Goal: Check status: Check status

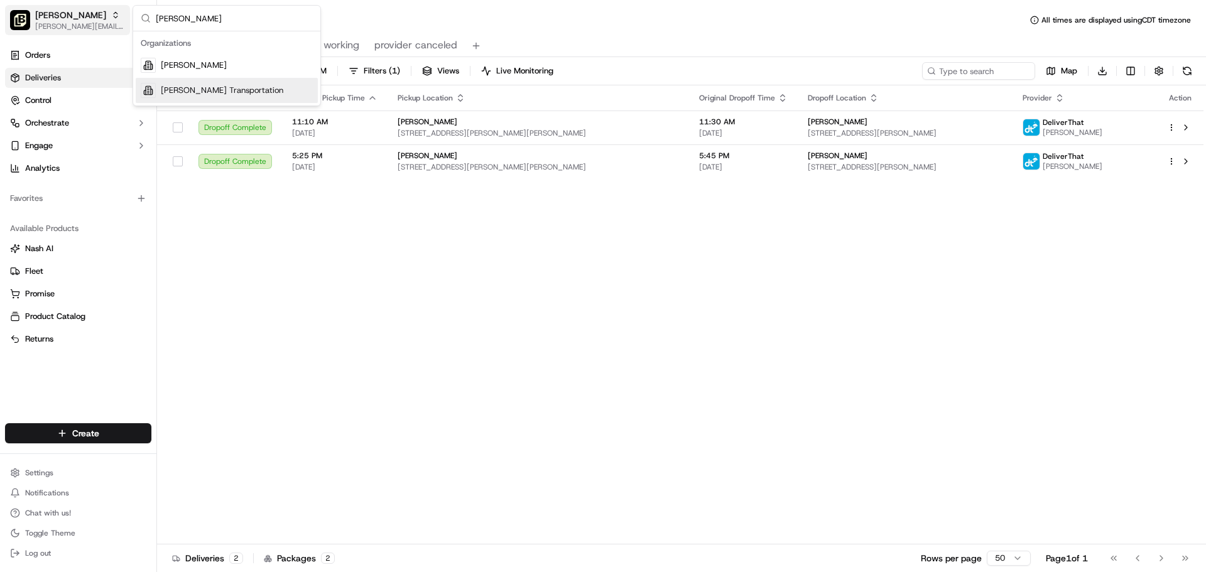
click at [62, 25] on span "[PERSON_NAME][EMAIL_ADDRESS][DOMAIN_NAME]" at bounding box center [80, 26] width 90 height 10
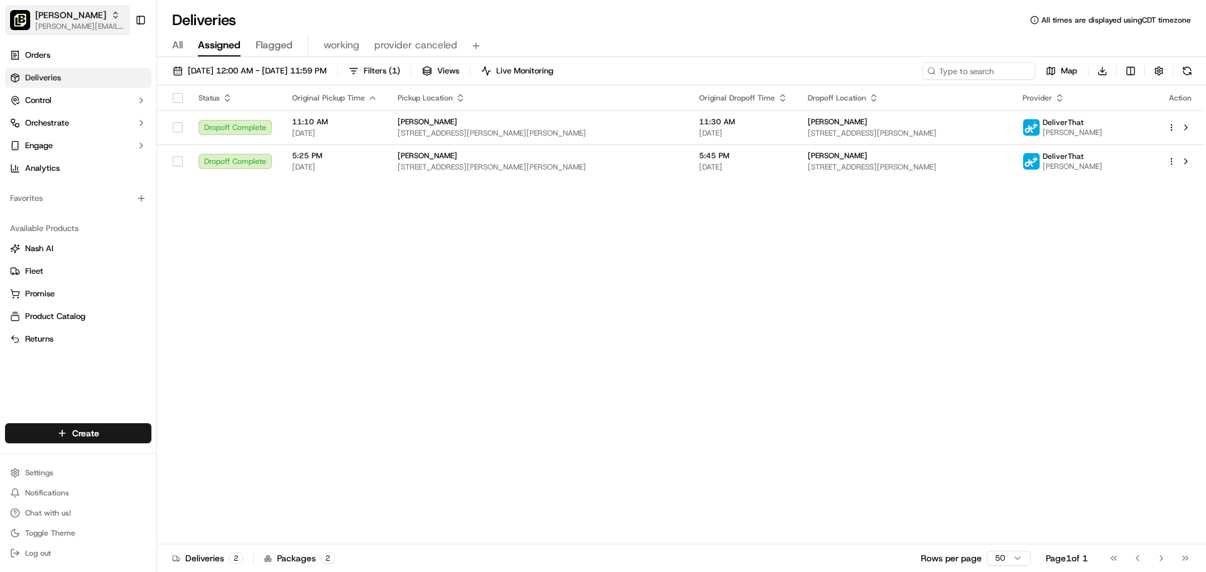
click at [65, 24] on span "[PERSON_NAME][EMAIL_ADDRESS][DOMAIN_NAME]" at bounding box center [80, 26] width 90 height 10
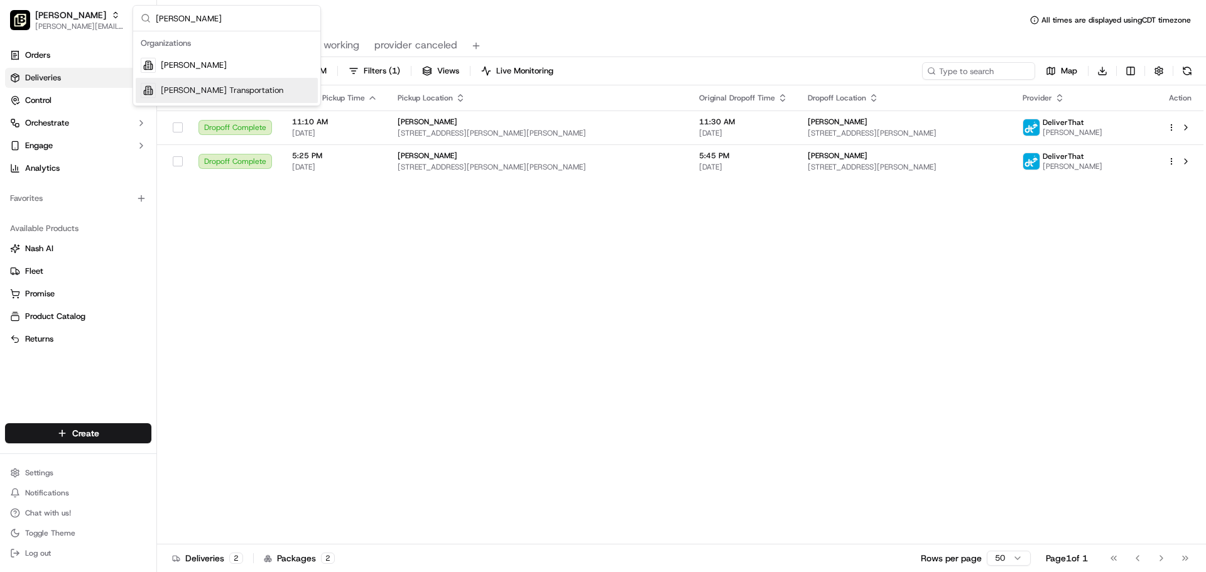
type input "[PERSON_NAME]"
click at [200, 90] on span "[PERSON_NAME] Transportation" at bounding box center [222, 90] width 122 height 11
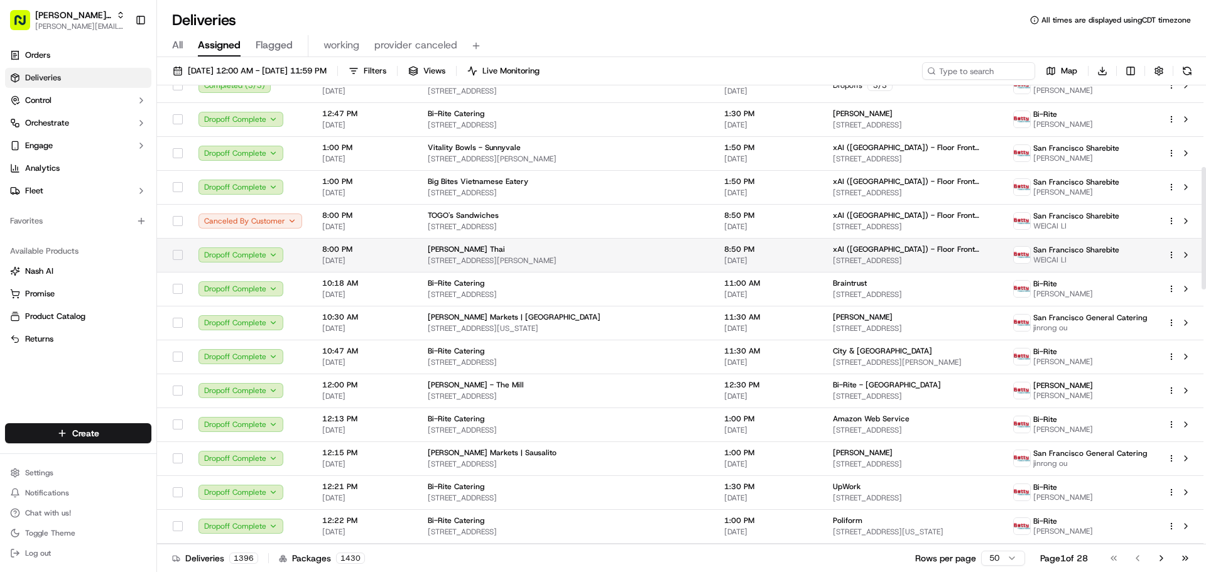
scroll to position [68, 0]
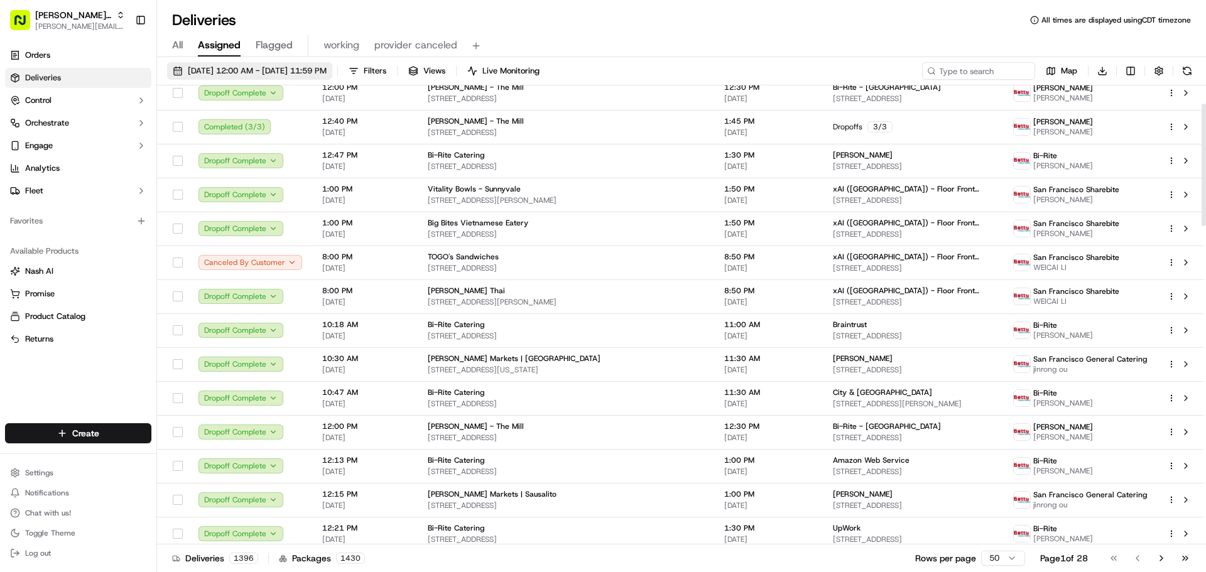
click at [306, 71] on span "[DATE] 12:00 AM - [DATE] 11:59 PM" at bounding box center [257, 70] width 139 height 11
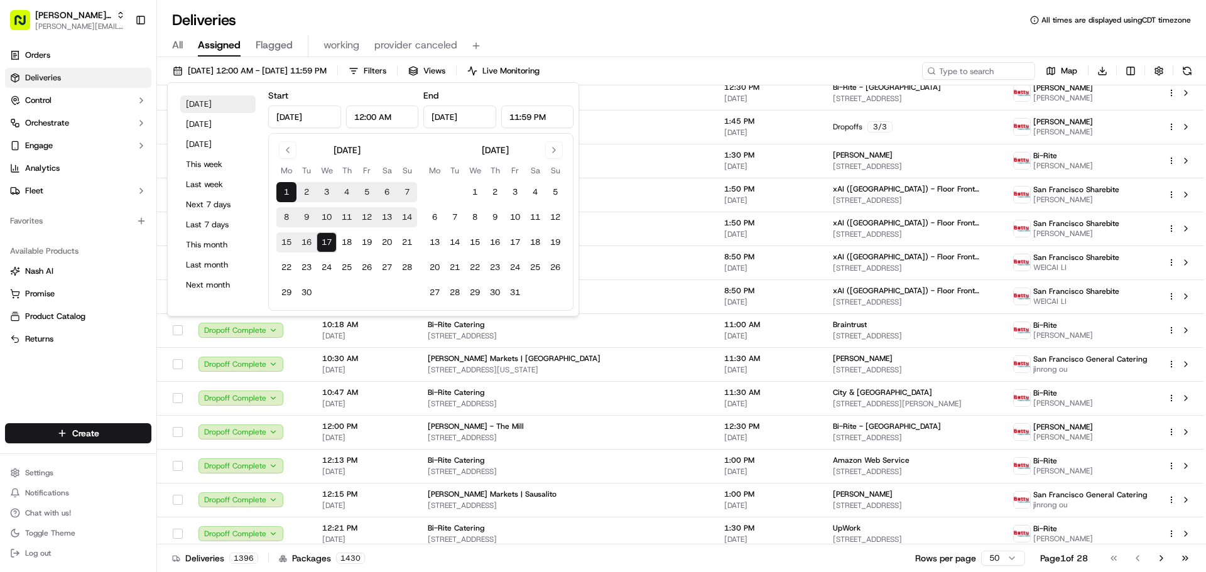
click at [221, 103] on button "[DATE]" at bounding box center [217, 104] width 75 height 18
type input "[DATE]"
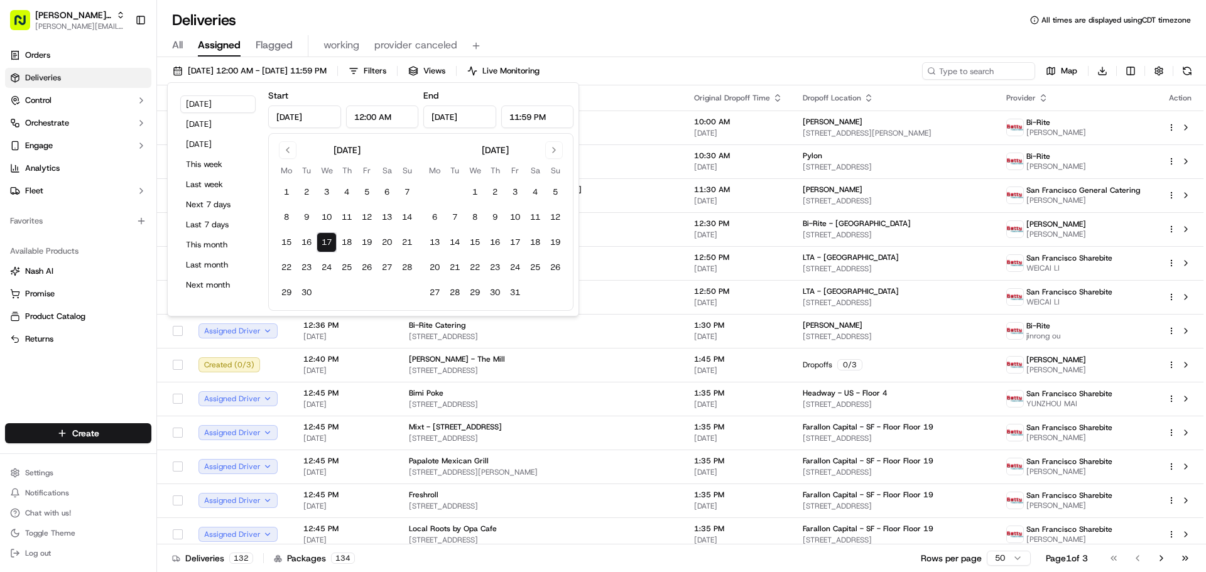
click at [725, 34] on div "All Assigned Flagged working provider canceled" at bounding box center [681, 43] width 1049 height 27
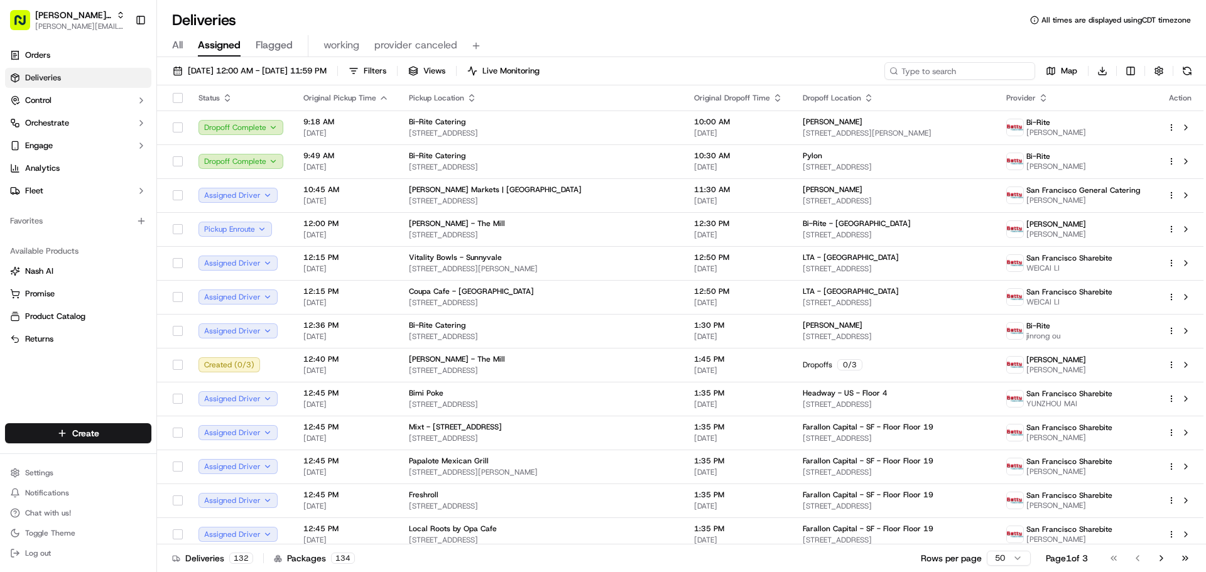
click at [1000, 65] on input at bounding box center [959, 71] width 151 height 18
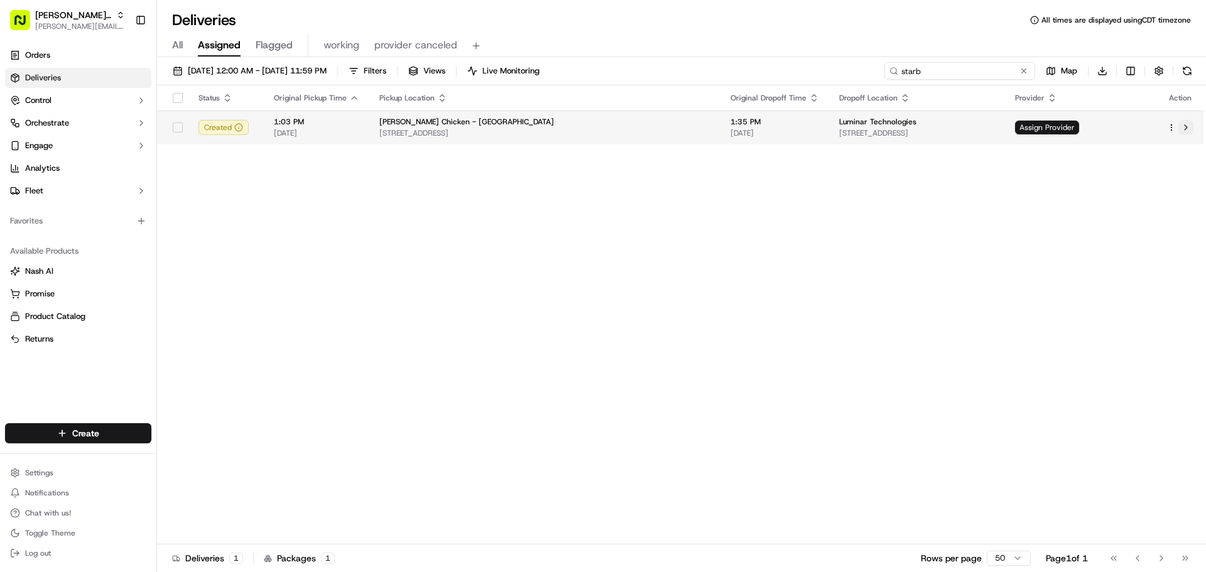
type input "starb"
click at [1187, 127] on button at bounding box center [1185, 127] width 15 height 15
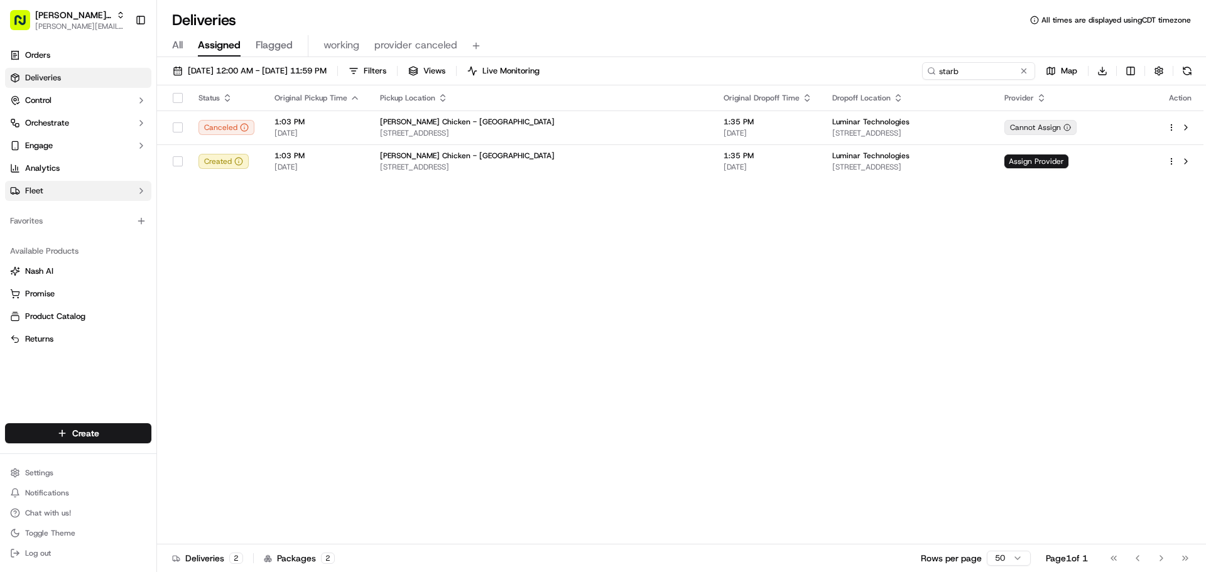
click at [86, 199] on button "Fleet" at bounding box center [78, 191] width 146 height 20
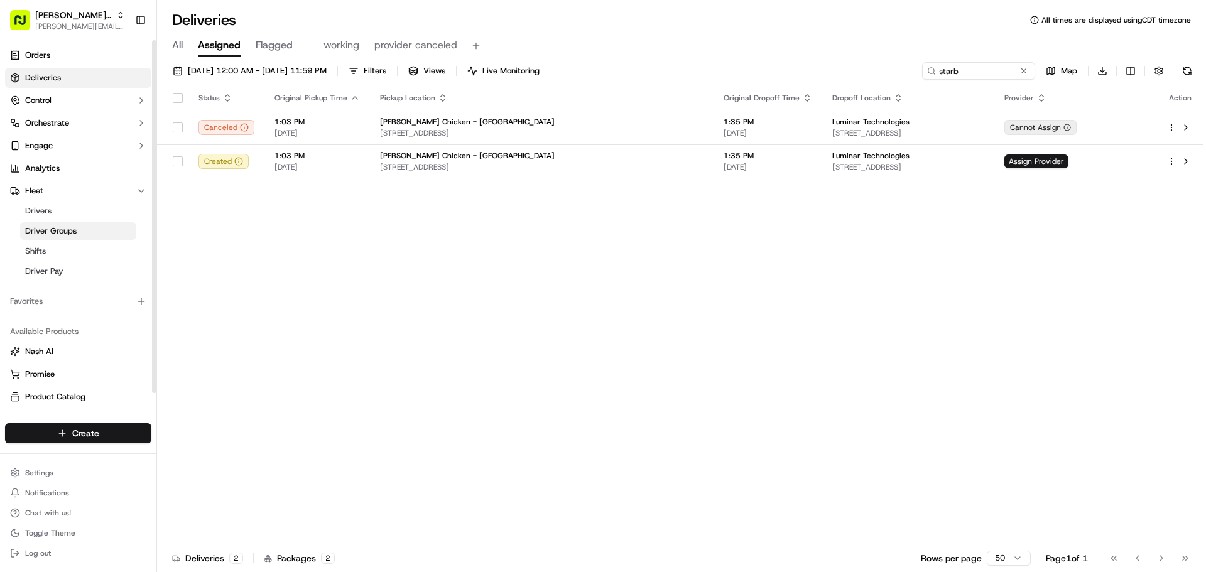
click at [78, 232] on link "Driver Groups" at bounding box center [78, 231] width 116 height 18
